Goal: Task Accomplishment & Management: Use online tool/utility

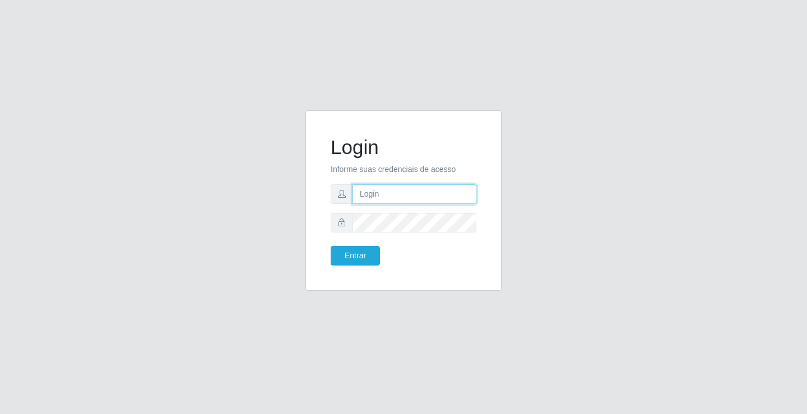
click at [398, 184] on input "text" at bounding box center [415, 194] width 124 height 20
type input "paulo@ideal"
click at [356, 246] on button "Entrar" at bounding box center [355, 256] width 49 height 20
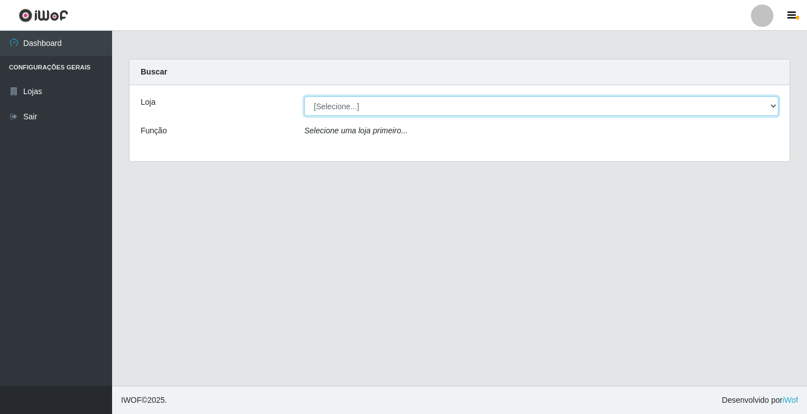
click at [356, 104] on select "[Selecione...] Ideal - Conceição" at bounding box center [541, 106] width 474 height 20
select select "231"
click at [304, 96] on select "[Selecione...] Ideal - Conceição" at bounding box center [541, 106] width 474 height 20
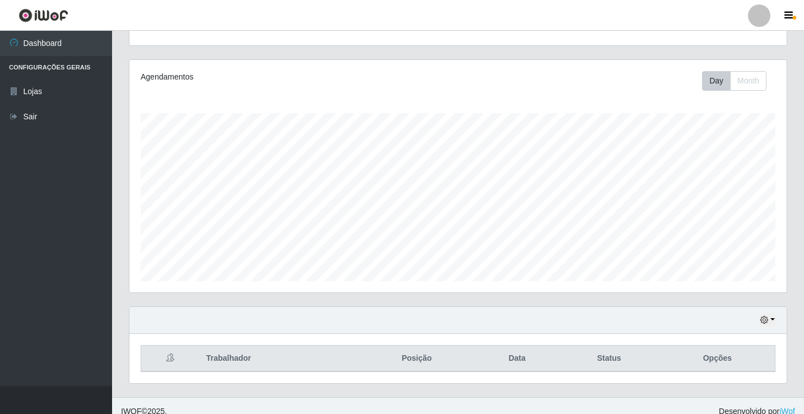
scroll to position [131, 0]
